Goal: Task Accomplishment & Management: Use online tool/utility

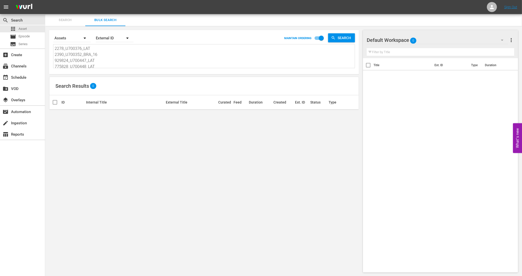
scroll to position [1, 0]
click at [111, 59] on textarea "2278_U700376_LAT 2390_U700352_BRA_16 929824_U700447_LAT 775828_U700448_LAT 7884…" at bounding box center [205, 56] width 300 height 23
click at [336, 41] on span "Search" at bounding box center [345, 37] width 19 height 9
click at [54, 48] on div "2278_U700376_LAT 2390_U700352_BRA_16 929824_U700447_LAT 775828_U700448_LAT 7884…" at bounding box center [203, 56] width 301 height 24
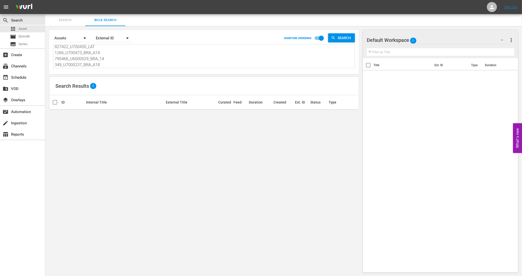
drag, startPoint x: 55, startPoint y: 48, endPoint x: 123, endPoint y: 78, distance: 74.8
click at [123, 78] on div "Search By Assets Order By External ID MAINTAIN ORDERING Search 2278_U700376_LAT…" at bounding box center [204, 151] width 318 height 251
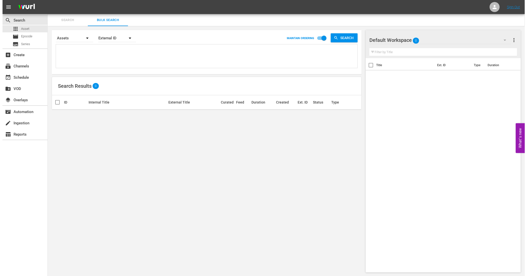
scroll to position [0, 0]
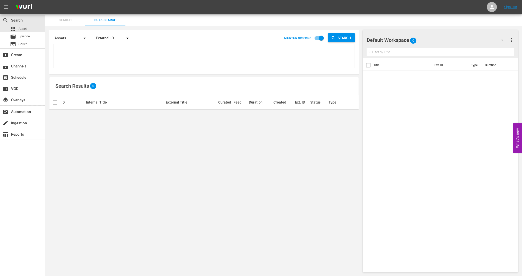
click at [70, 57] on textarea at bounding box center [205, 56] width 300 height 23
paste textarea "174_U700362_LAT 751507_U700411_LAT 4271_U700339_BRA_A18 1886_U700343_BRA_A18 18…"
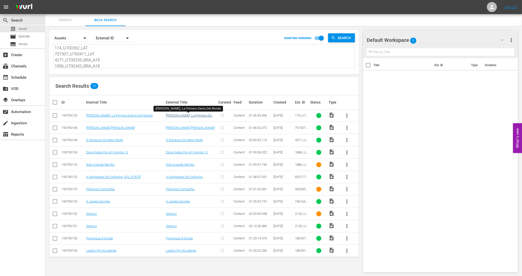
type textarea "174_U700362_LAT 751507_U700411_LAT 4271_U700339_BRA_A18 1886_U700343_BRA_A18 18…"
click at [176, 117] on link "[PERSON_NAME], La Primera Dama Del Mundo" at bounding box center [191, 118] width 51 height 8
click at [94, 128] on link "[PERSON_NAME] [PERSON_NAME]" at bounding box center [110, 128] width 49 height 4
click at [112, 141] on link "O Expresso Da Meia-Noite" at bounding box center [104, 140] width 37 height 4
click at [103, 154] on link "Doce Sabor De Um Sorriso, O" at bounding box center [107, 153] width 42 height 4
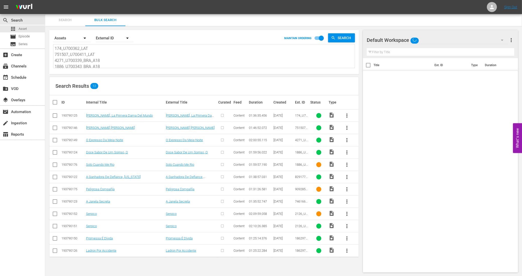
click at [104, 162] on td "Solo Cuando Me Rio" at bounding box center [125, 165] width 80 height 12
click at [104, 164] on link "Solo Cuando Me Rio" at bounding box center [100, 165] width 28 height 4
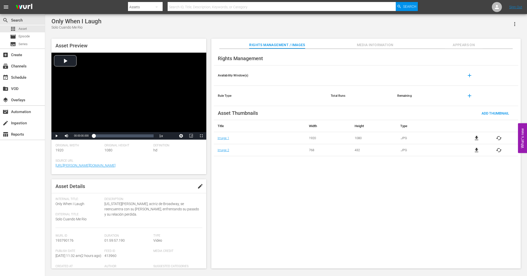
click at [197, 185] on span "edit" at bounding box center [200, 186] width 6 height 6
drag, startPoint x: 86, startPoint y: 220, endPoint x: 55, endPoint y: 221, distance: 30.4
click at [85, 204] on div "Internal Title: Only When I Laugh" at bounding box center [78, 202] width 46 height 9
click at [82, 204] on span "Only When I Laugh" at bounding box center [69, 204] width 29 height 4
drag, startPoint x: 89, startPoint y: 220, endPoint x: 42, endPoint y: 224, distance: 46.7
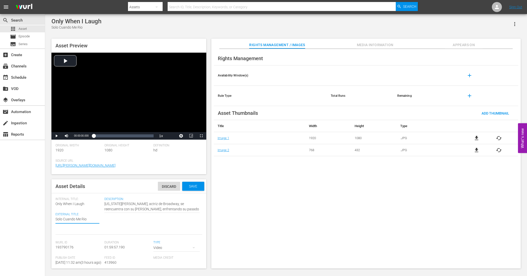
type textarea "O"
type textarea "On"
type textarea "Ony"
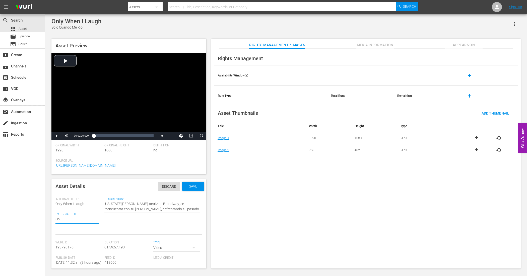
type textarea "Ony"
type textarea "Onyl"
type textarea "Ony"
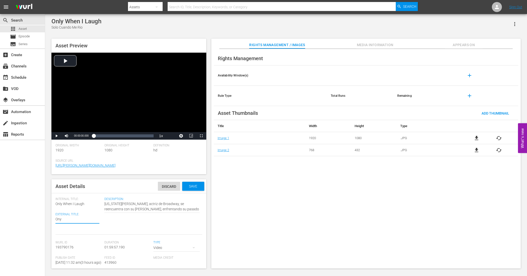
type textarea "On"
type textarea "Onl"
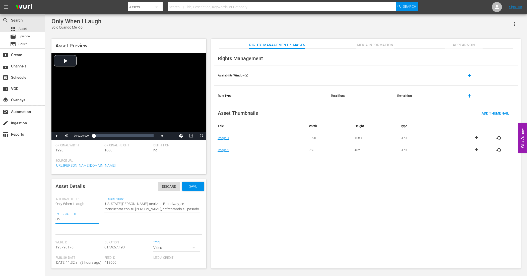
type textarea "Onl"
type textarea "Only"
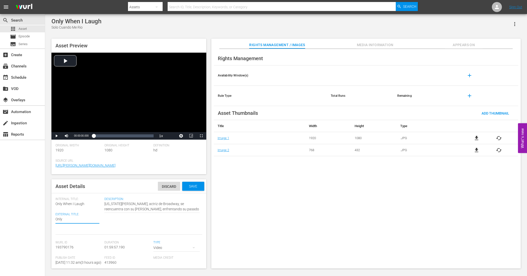
type textarea "Only W"
type textarea "Only Wh"
type textarea "Only Whe"
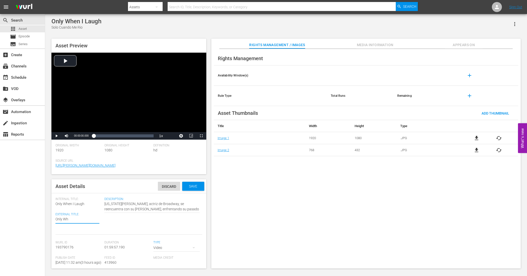
type textarea "Only Whe"
type textarea "Only When"
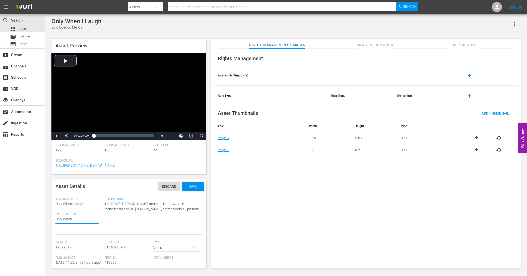
type textarea "Only When I"
type textarea "Only When I L"
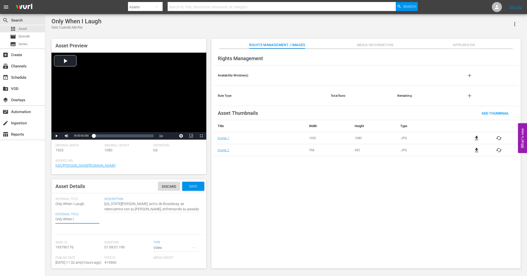
type textarea "Only When I L"
type textarea "Only When I La"
type textarea "Only When I [PERSON_NAME]"
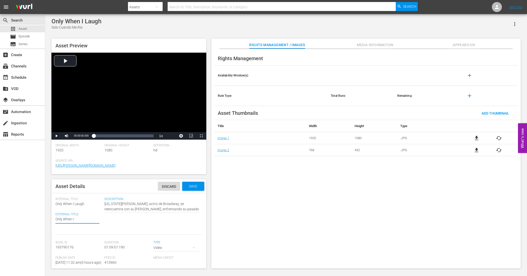
type textarea "Only When I [PERSON_NAME]"
type textarea "Only When I Laugg"
type textarea "Only When I [PERSON_NAME]"
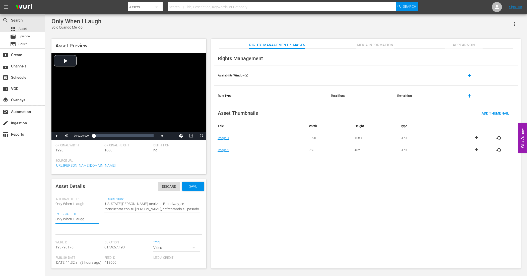
type textarea "Only When I [PERSON_NAME]"
type textarea "Only When I Laugh"
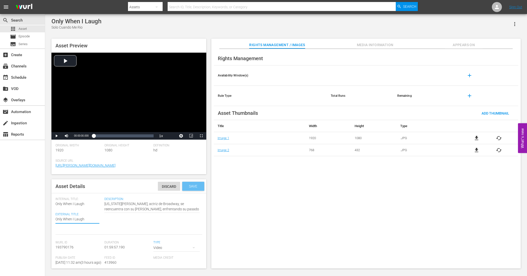
click at [186, 187] on span "Save" at bounding box center [193, 186] width 16 height 4
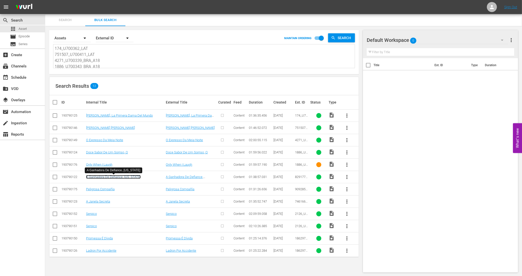
click at [120, 178] on link "A Ganhadora De Defiance, [US_STATE]" at bounding box center [113, 177] width 55 height 4
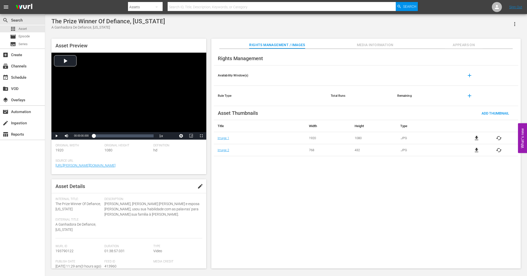
click at [476, 139] on span "file_download" at bounding box center [477, 138] width 6 height 6
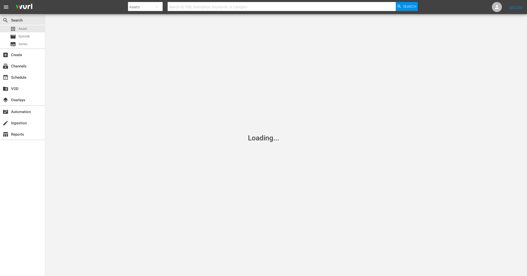
click at [458, 48] on div "Loading..." at bounding box center [263, 138] width 527 height 276
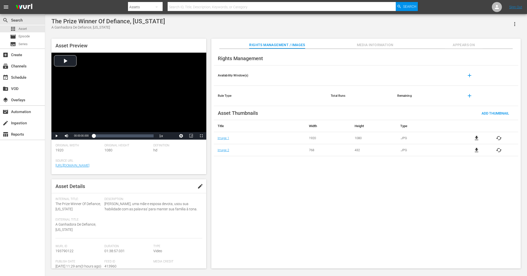
click at [477, 139] on span "file_download" at bounding box center [477, 138] width 6 height 6
click at [498, 140] on span "cached" at bounding box center [499, 138] width 6 height 6
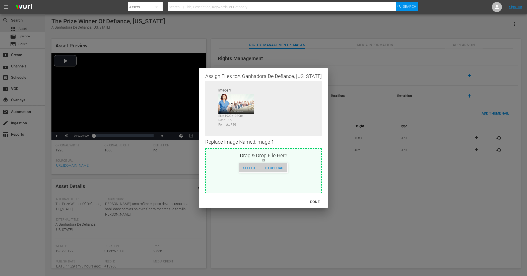
click at [269, 167] on span "Select File to Upload" at bounding box center [263, 168] width 48 height 4
type input "C:\fakepath\A Ganhadora de Defiance [US_STATE] 19x10.jpg"
click at [306, 201] on div "DONE" at bounding box center [315, 202] width 18 height 6
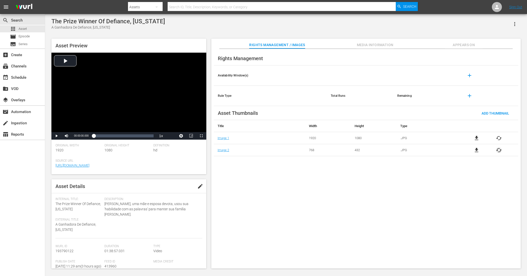
click at [500, 153] on span "cached" at bounding box center [499, 150] width 6 height 6
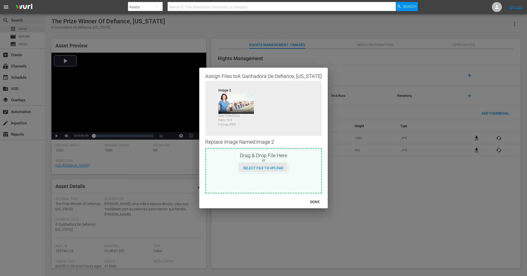
click at [263, 168] on span "Select File to Upload" at bounding box center [263, 168] width 48 height 4
type input "C:\fakepath\A Ganhadora de Defiance [US_STATE] 7x4.jpg"
click at [310, 202] on div "DONE" at bounding box center [315, 202] width 18 height 6
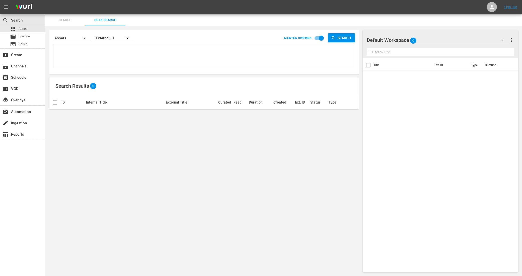
click at [132, 59] on textarea at bounding box center [205, 57] width 300 height 23
click at [102, 54] on textarea at bounding box center [205, 57] width 300 height 23
paste textarea "174_U700362_LAT 751507_U700411_LAT 4271_U700339_BRA_A18 1886_U700343_BRA_A18 18…"
type textarea "174_U700362_LAT 751507_U700411_LAT 4271_U700339_BRA_A18 1886_U700343_BRA_A18 18…"
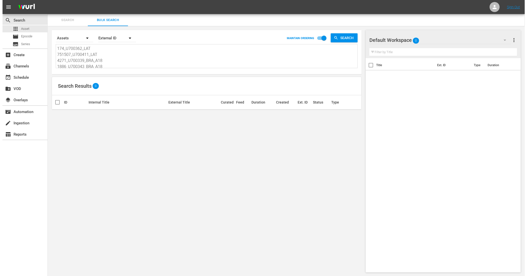
scroll to position [1, 0]
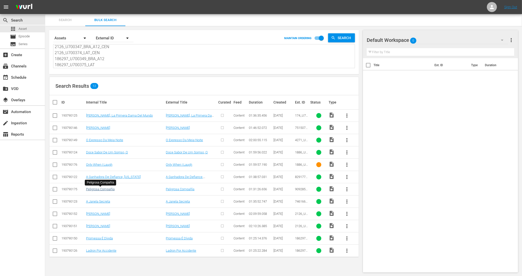
type textarea "174_U700362_LAT 751507_U700411_LAT 4271_U700339_BRA_A18 1886_U700343_BRA_A18 18…"
click at [109, 190] on link "Peligrosa Compañía" at bounding box center [100, 189] width 29 height 4
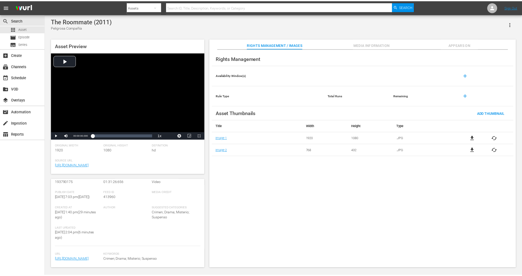
scroll to position [79, 0]
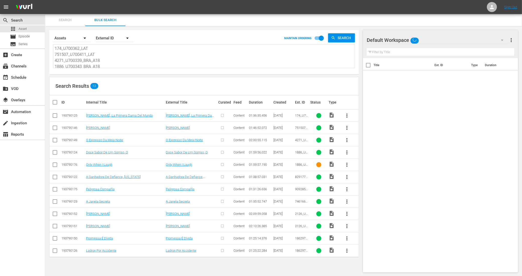
scroll to position [0, 0]
click at [100, 203] on link "A Janela Secreta" at bounding box center [98, 202] width 24 height 4
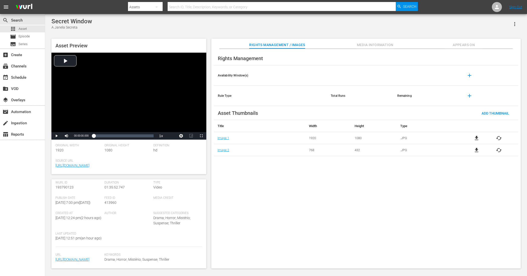
scroll to position [79, 0]
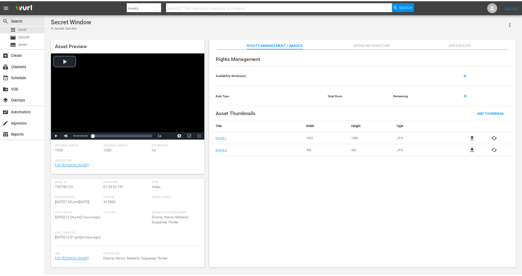
scroll to position [0, 0]
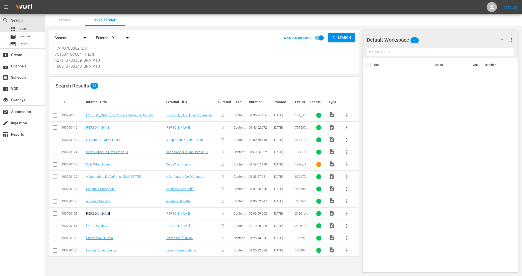
click at [93, 214] on link "Serpico" at bounding box center [98, 214] width 24 height 4
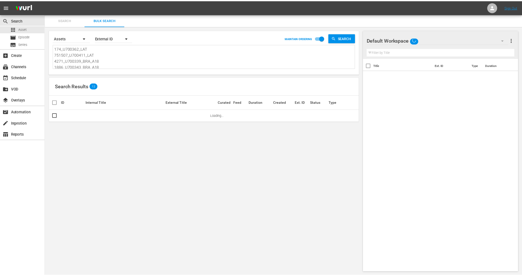
scroll to position [0, 0]
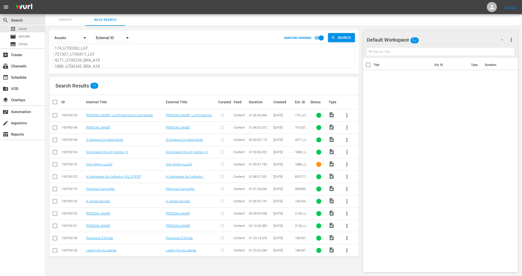
click at [92, 229] on td "Serpico" at bounding box center [125, 226] width 80 height 12
click at [92, 227] on link "Serpico" at bounding box center [98, 226] width 24 height 4
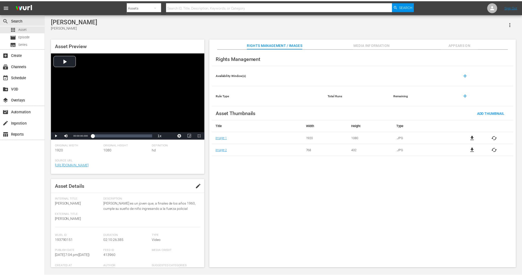
scroll to position [0, 0]
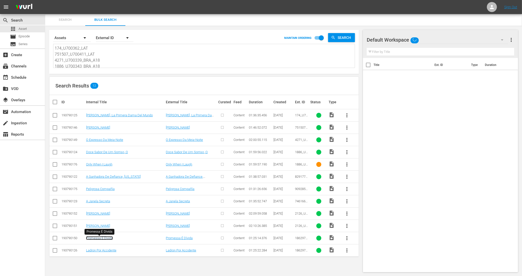
click at [107, 239] on link "Promessa É Dívida" at bounding box center [99, 238] width 27 height 4
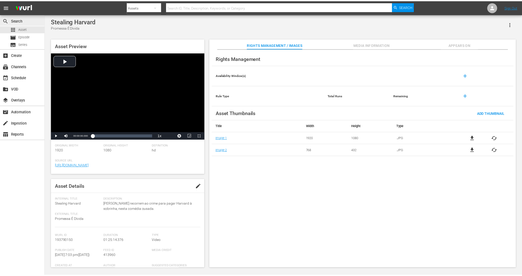
scroll to position [0, 0]
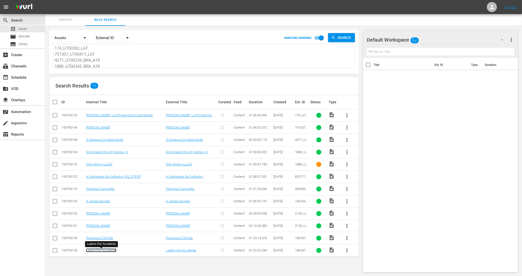
click at [108, 252] on link "Ladron Por Accidente" at bounding box center [101, 251] width 30 height 4
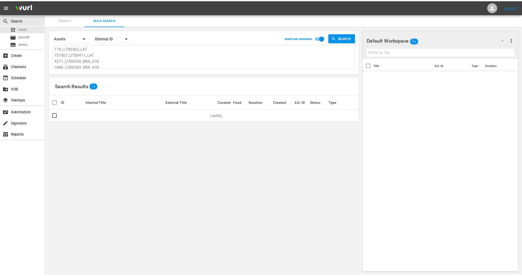
scroll to position [0, 0]
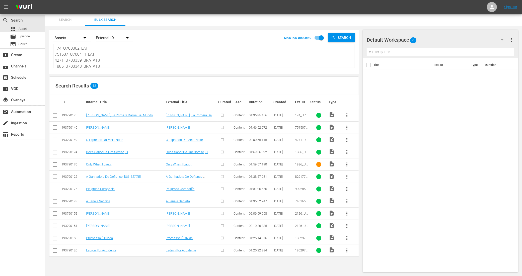
drag, startPoint x: 55, startPoint y: 115, endPoint x: 54, endPoint y: 121, distance: 6.5
click at [55, 115] on input "checkbox" at bounding box center [55, 116] width 6 height 6
checkbox input "true"
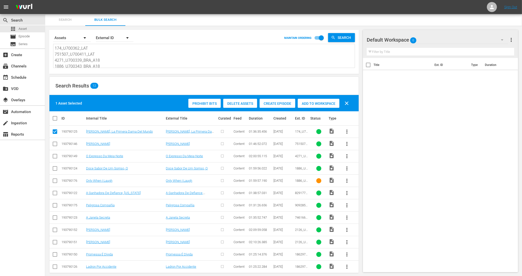
click at [53, 145] on input "checkbox" at bounding box center [55, 145] width 6 height 6
checkbox input "true"
click at [55, 159] on input "checkbox" at bounding box center [55, 157] width 6 height 6
checkbox input "true"
click at [54, 169] on input "checkbox" at bounding box center [55, 170] width 6 height 6
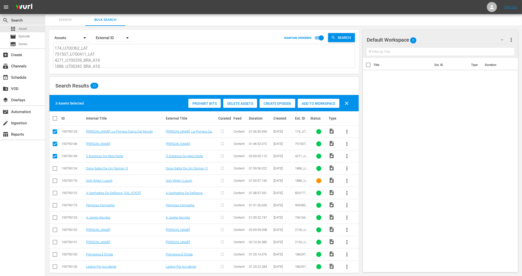
checkbox input "true"
click at [55, 193] on input "checkbox" at bounding box center [55, 194] width 6 height 6
checkbox input "true"
click at [54, 208] on input "checkbox" at bounding box center [55, 207] width 6 height 6
checkbox input "true"
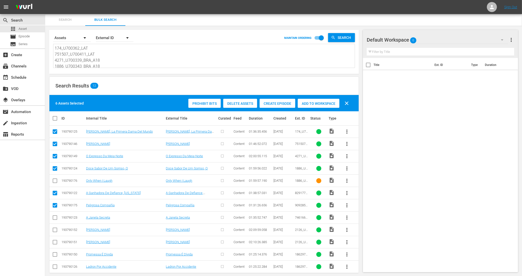
click at [55, 217] on input "checkbox" at bounding box center [55, 219] width 6 height 6
checkbox input "true"
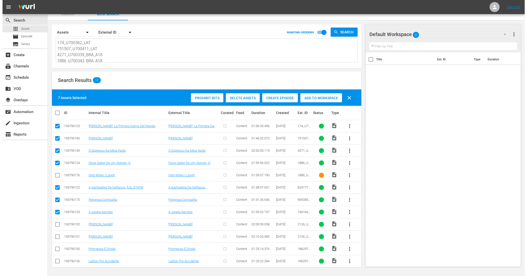
scroll to position [7, 0]
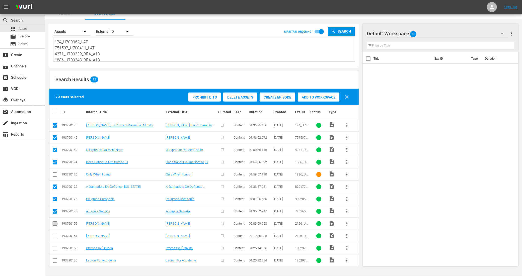
click at [54, 225] on input "checkbox" at bounding box center [55, 225] width 6 height 6
checkbox input "true"
click at [54, 238] on input "checkbox" at bounding box center [55, 237] width 6 height 6
checkbox input "true"
click at [55, 247] on input "checkbox" at bounding box center [55, 249] width 6 height 6
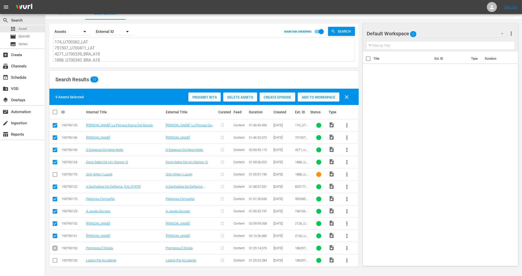
checkbox input "true"
click at [56, 259] on input "checkbox" at bounding box center [55, 262] width 6 height 6
checkbox input "true"
click at [269, 96] on span "Create Episode" at bounding box center [278, 97] width 36 height 4
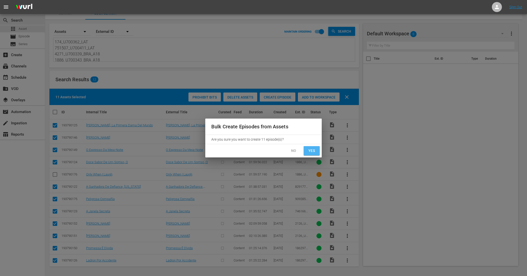
click at [309, 146] on button "Yes" at bounding box center [312, 150] width 16 height 9
checkbox input "false"
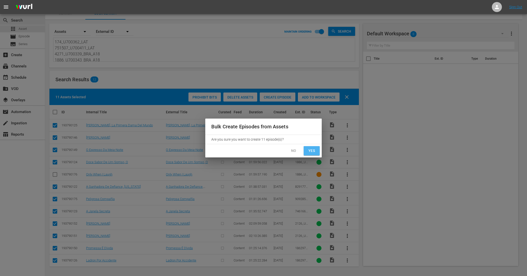
checkbox input "false"
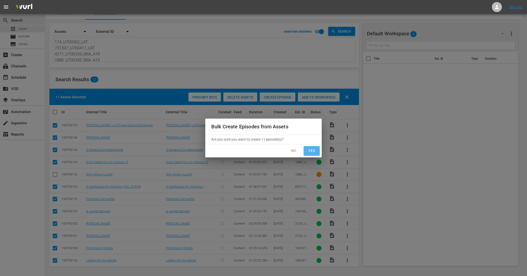
checkbox input "false"
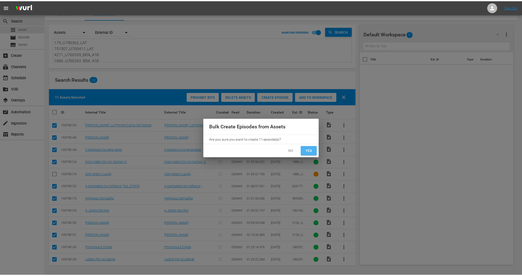
scroll to position [0, 0]
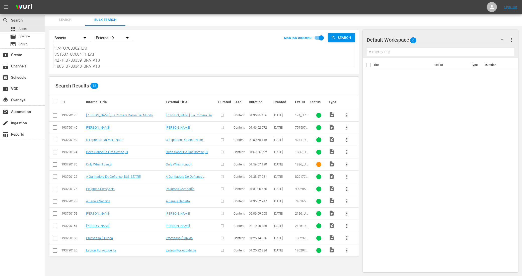
click at [54, 114] on input "checkbox" at bounding box center [55, 116] width 6 height 6
checkbox input "true"
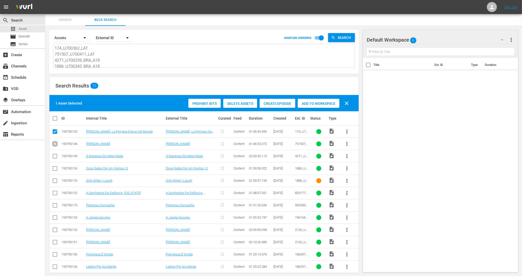
click at [56, 144] on input "checkbox" at bounding box center [55, 145] width 6 height 6
checkbox input "true"
click at [53, 159] on input "checkbox" at bounding box center [55, 157] width 6 height 6
checkbox input "true"
click at [56, 169] on input "checkbox" at bounding box center [55, 170] width 6 height 6
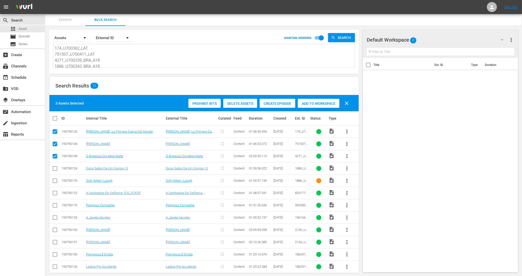
checkbox input "true"
click at [280, 102] on span "Create Episode" at bounding box center [278, 104] width 36 height 4
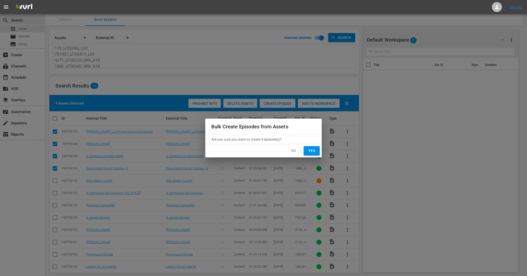
click at [308, 151] on span "Yes" at bounding box center [312, 151] width 8 height 6
checkbox input "false"
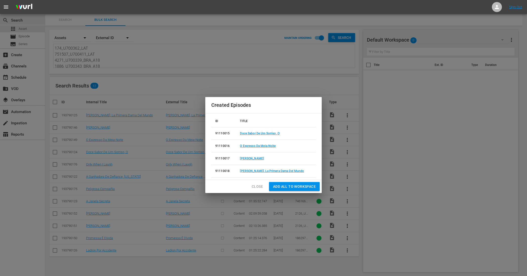
drag, startPoint x: 258, startPoint y: 189, endPoint x: 243, endPoint y: 194, distance: 15.7
click at [258, 189] on span "Close" at bounding box center [257, 187] width 11 height 6
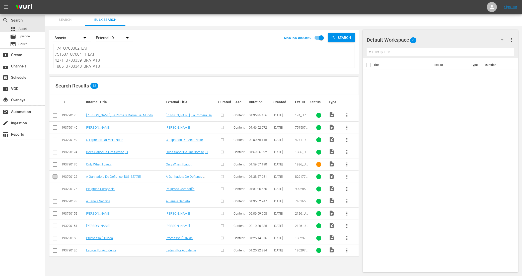
click at [56, 177] on input "checkbox" at bounding box center [55, 178] width 6 height 6
checkbox input "true"
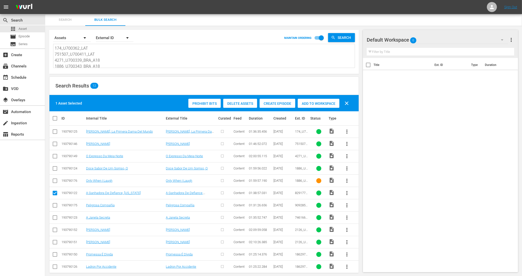
click at [56, 206] on input "checkbox" at bounding box center [55, 207] width 6 height 6
checkbox input "true"
click at [55, 220] on input "checkbox" at bounding box center [55, 219] width 6 height 6
checkbox input "true"
click at [54, 233] on input "checkbox" at bounding box center [55, 231] width 6 height 6
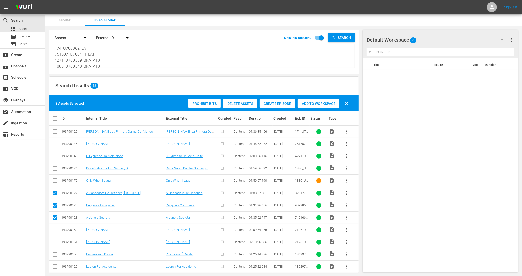
checkbox input "true"
click at [55, 243] on input "checkbox" at bounding box center [55, 243] width 6 height 6
checkbox input "true"
click at [55, 258] on input "checkbox" at bounding box center [55, 256] width 6 height 6
checkbox input "true"
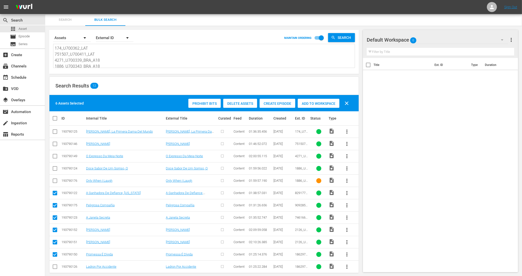
click at [55, 267] on input "checkbox" at bounding box center [55, 268] width 6 height 6
checkbox input "true"
click at [285, 99] on div "Create Episode" at bounding box center [278, 104] width 36 height 10
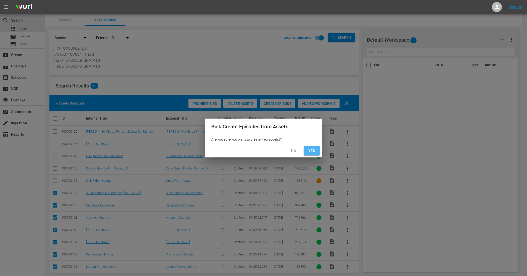
drag, startPoint x: 311, startPoint y: 152, endPoint x: 295, endPoint y: 163, distance: 19.6
click at [312, 152] on span "Yes" at bounding box center [312, 151] width 8 height 6
checkbox input "false"
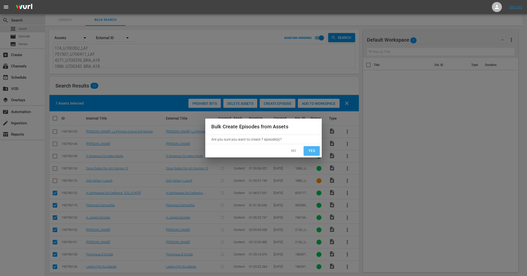
checkbox input "false"
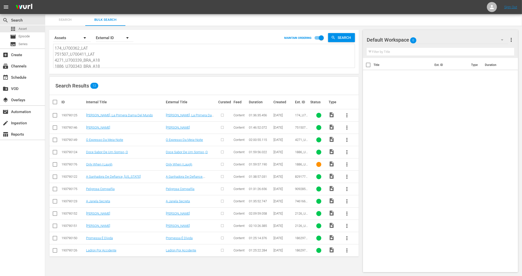
click at [357, 103] on th at bounding box center [350, 102] width 19 height 14
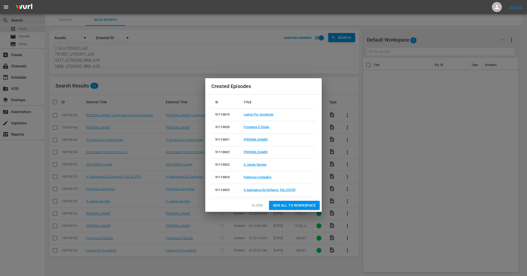
click at [258, 205] on span "Close" at bounding box center [257, 206] width 11 height 6
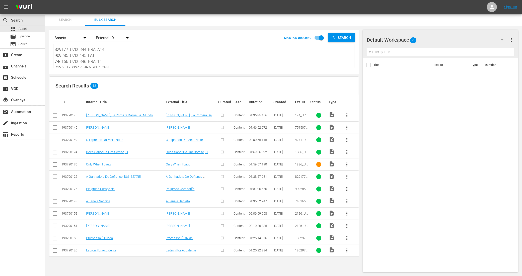
scroll to position [55, 0]
drag, startPoint x: 54, startPoint y: 49, endPoint x: 117, endPoint y: 80, distance: 69.6
click at [117, 80] on div "Search By Assets Order By External ID MAINTAIN ORDERING Search 174_U700362_LAT …" at bounding box center [204, 151] width 318 height 251
paste textarea "886_U700372_LAT"
type textarea "1886_U700372_LAT"
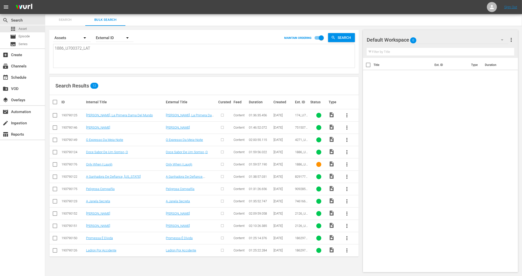
scroll to position [0, 0]
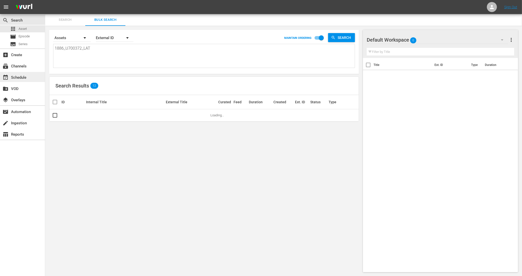
type textarea "1886_U700372_LAT"
